Goal: Information Seeking & Learning: Find specific fact

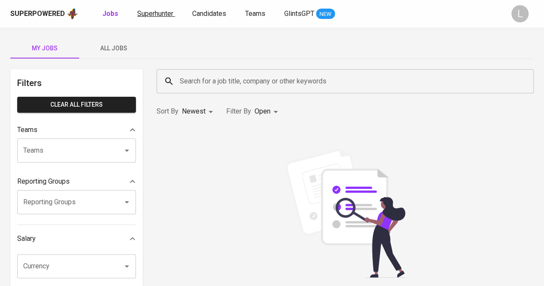
click at [143, 18] on link "Superhunter" at bounding box center [156, 14] width 38 height 11
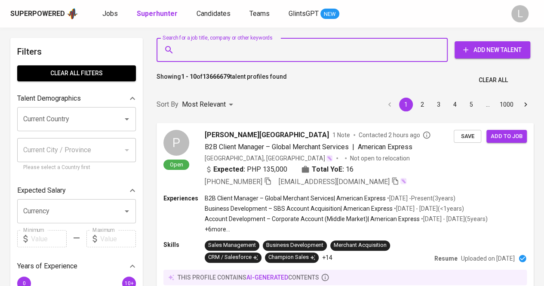
click at [272, 55] on input "Search for a job title, company or other keywords" at bounding box center [304, 50] width 253 height 16
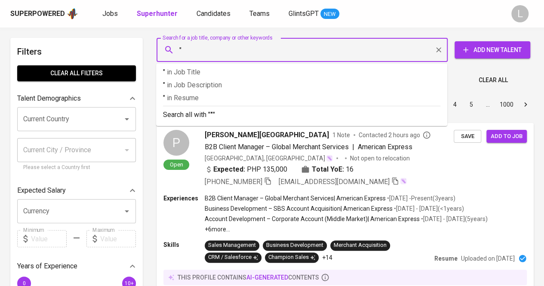
paste input "[PERSON_NAME]"
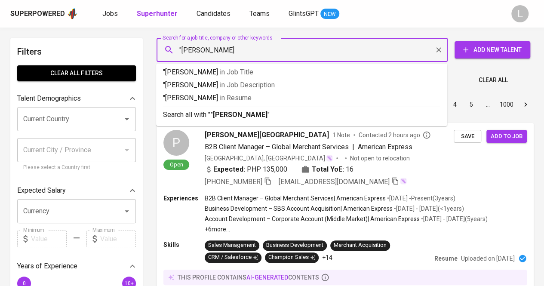
type input ""[PERSON_NAME]""
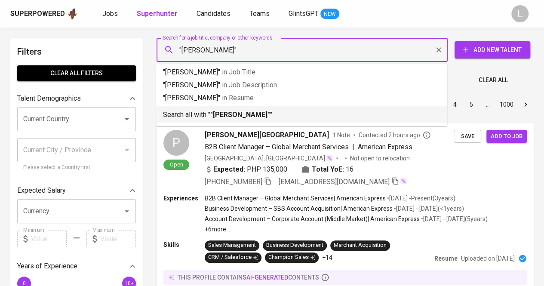
click at [253, 112] on b ""[PERSON_NAME]"" at bounding box center [240, 115] width 60 height 8
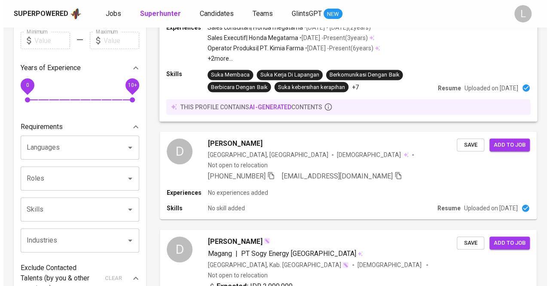
scroll to position [199, 0]
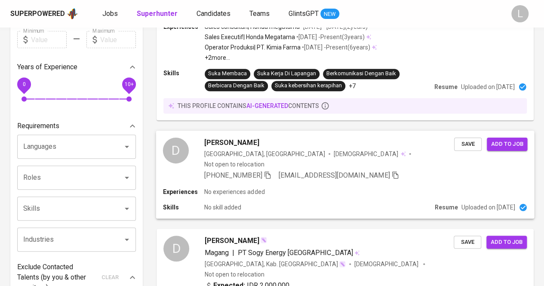
click at [231, 137] on span "[PERSON_NAME]" at bounding box center [231, 142] width 55 height 10
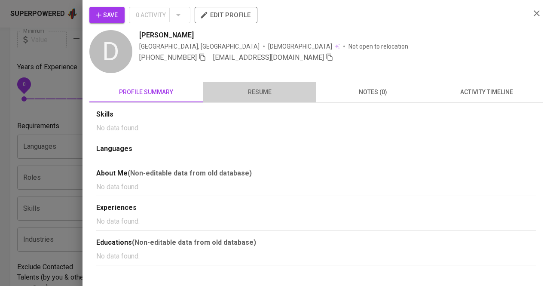
click at [249, 90] on span "resume" at bounding box center [259, 92] width 103 height 11
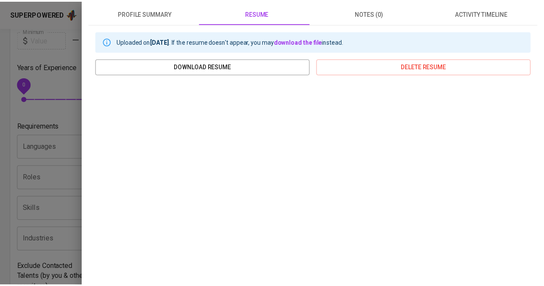
scroll to position [88, 0]
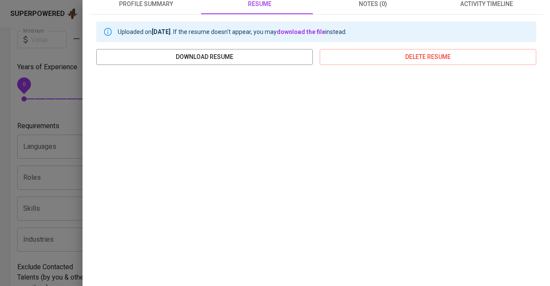
click at [37, 146] on div at bounding box center [275, 143] width 550 height 286
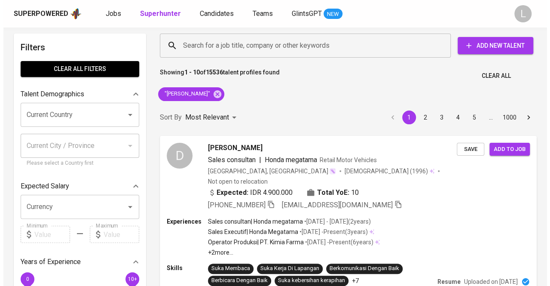
scroll to position [4, 0]
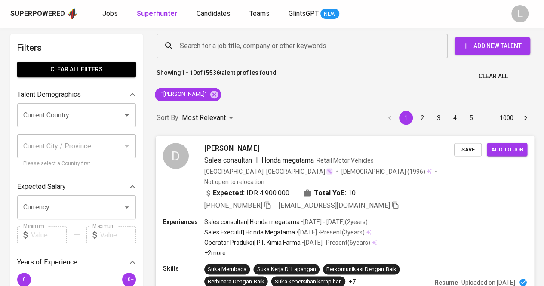
click at [238, 148] on span "[PERSON_NAME]" at bounding box center [231, 148] width 55 height 10
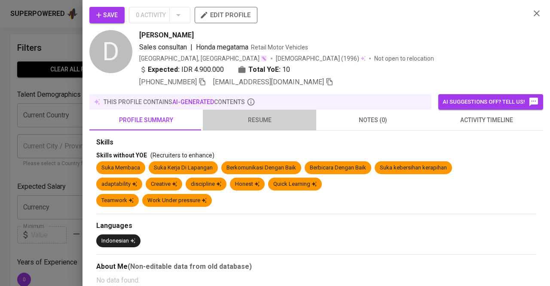
click at [272, 123] on span "resume" at bounding box center [259, 120] width 103 height 11
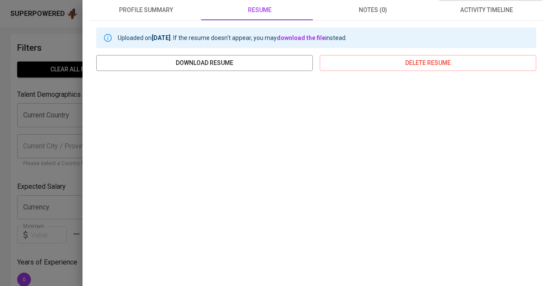
scroll to position [114, 0]
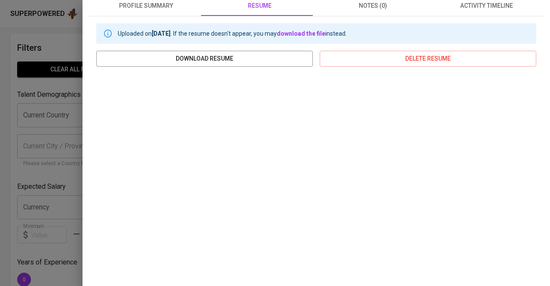
click at [40, 160] on div at bounding box center [275, 143] width 550 height 286
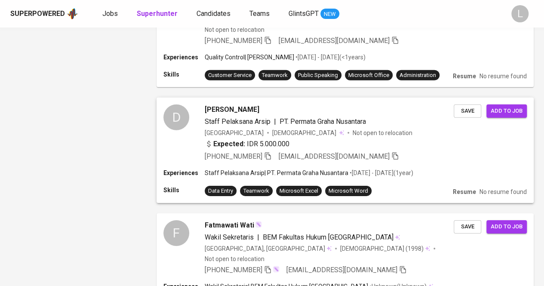
scroll to position [1298, 0]
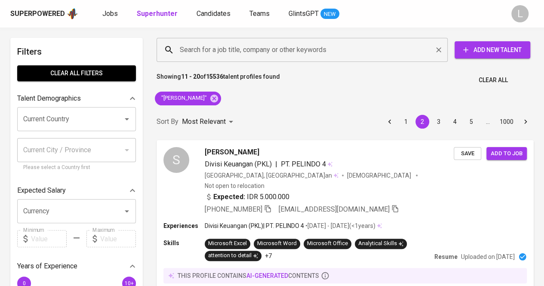
click at [293, 39] on div "Search for a job title, company or other keywords" at bounding box center [302, 50] width 291 height 24
paste input "[EMAIL_ADDRESS][DOMAIN_NAME]"
type input "[EMAIL_ADDRESS][DOMAIN_NAME]"
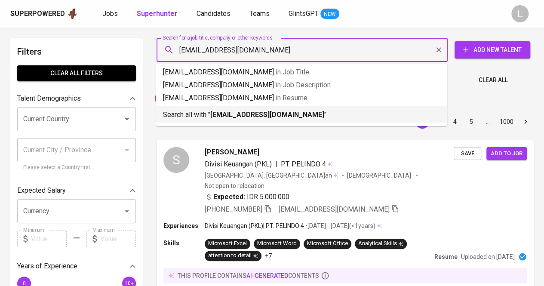
click at [254, 120] on li "Search all with " [EMAIL_ADDRESS][DOMAIN_NAME] "" at bounding box center [301, 114] width 291 height 17
click at [229, 111] on div "Sort By Most Relevant MOST_RELEVANT 1 2 3 4 5 … 1000" at bounding box center [344, 122] width 387 height 26
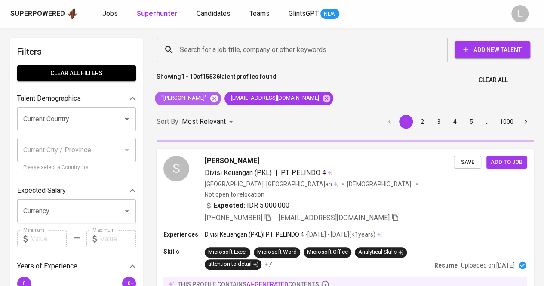
click at [217, 97] on icon at bounding box center [214, 98] width 8 height 8
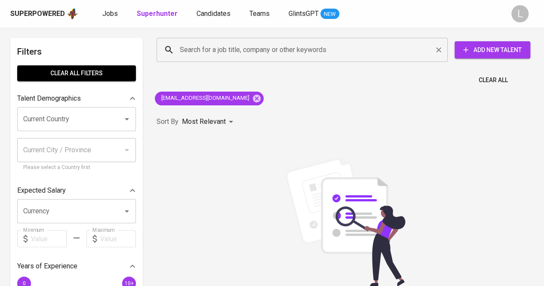
click at [298, 59] on div "Search for a job title, company or other keywords" at bounding box center [302, 50] width 291 height 24
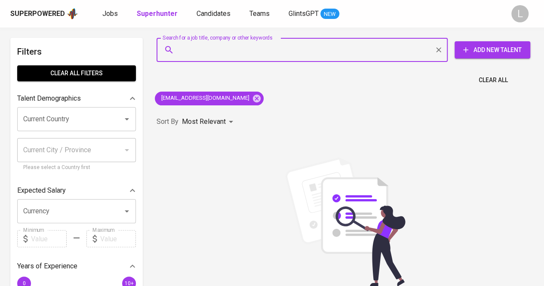
paste input "[EMAIL_ADDRESS][DOMAIN_NAME]"
type input "[EMAIL_ADDRESS][DOMAIN_NAME]"
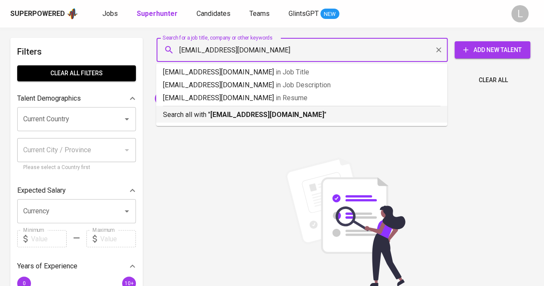
click at [284, 114] on b "[EMAIL_ADDRESS][DOMAIN_NAME]" at bounding box center [267, 115] width 114 height 8
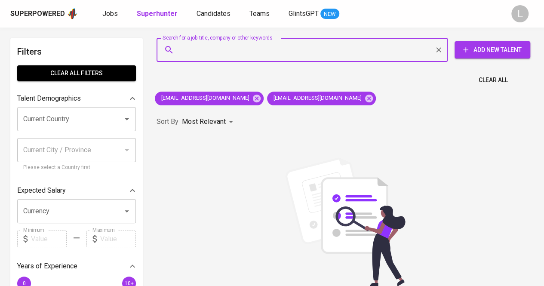
scroll to position [40, 0]
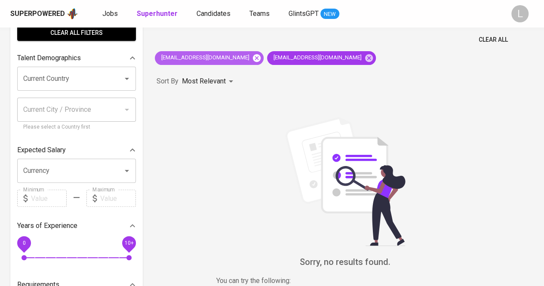
click at [252, 59] on icon at bounding box center [256, 57] width 9 height 9
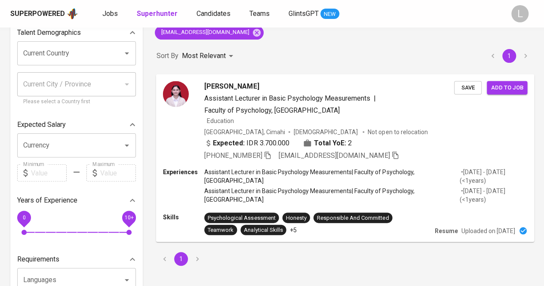
scroll to position [66, 0]
click at [270, 155] on icon "button" at bounding box center [268, 155] width 8 height 8
